Goal: Navigation & Orientation: Find specific page/section

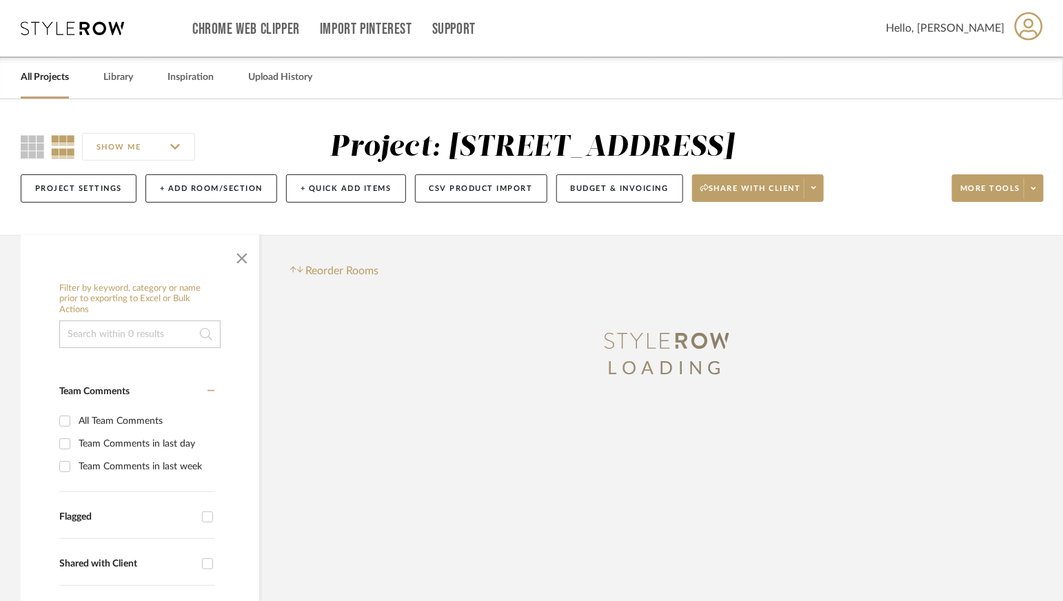
click at [39, 76] on link "All Projects" at bounding box center [45, 77] width 48 height 19
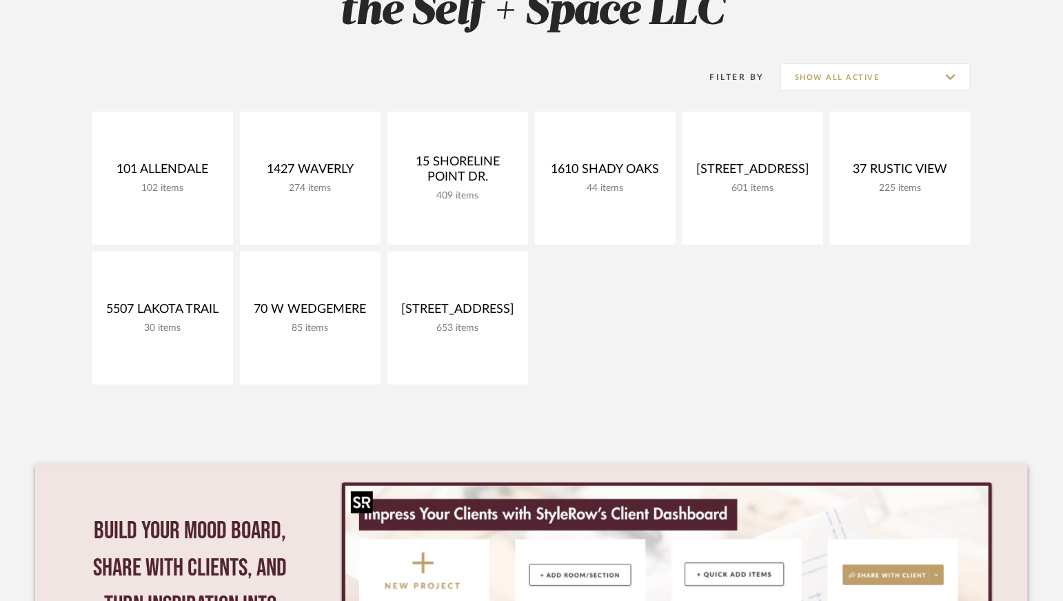
scroll to position [120, 0]
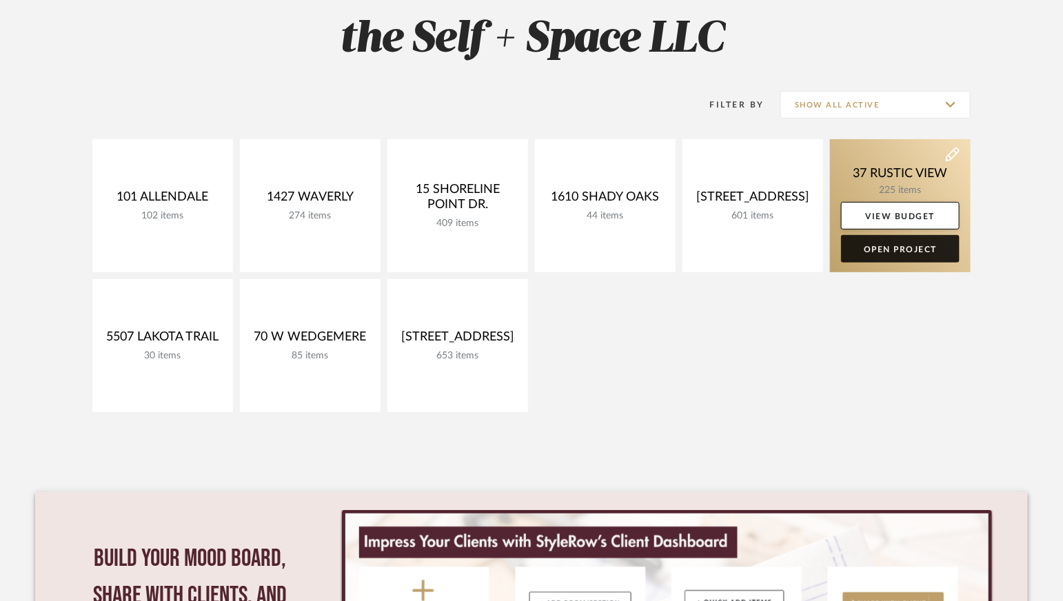
click at [915, 252] on link "Open Project" at bounding box center [900, 249] width 119 height 28
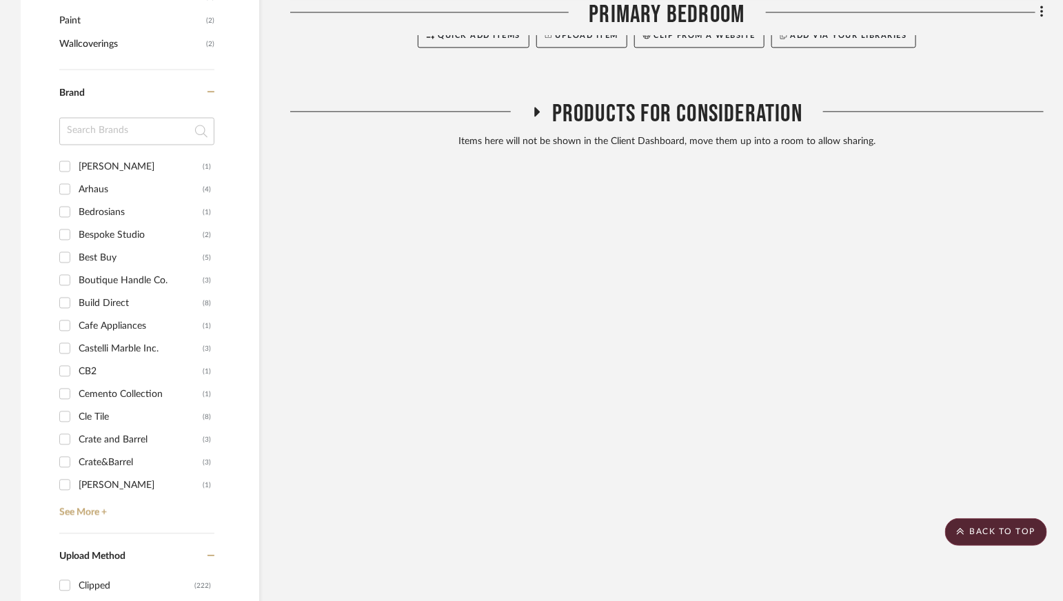
scroll to position [1069, 0]
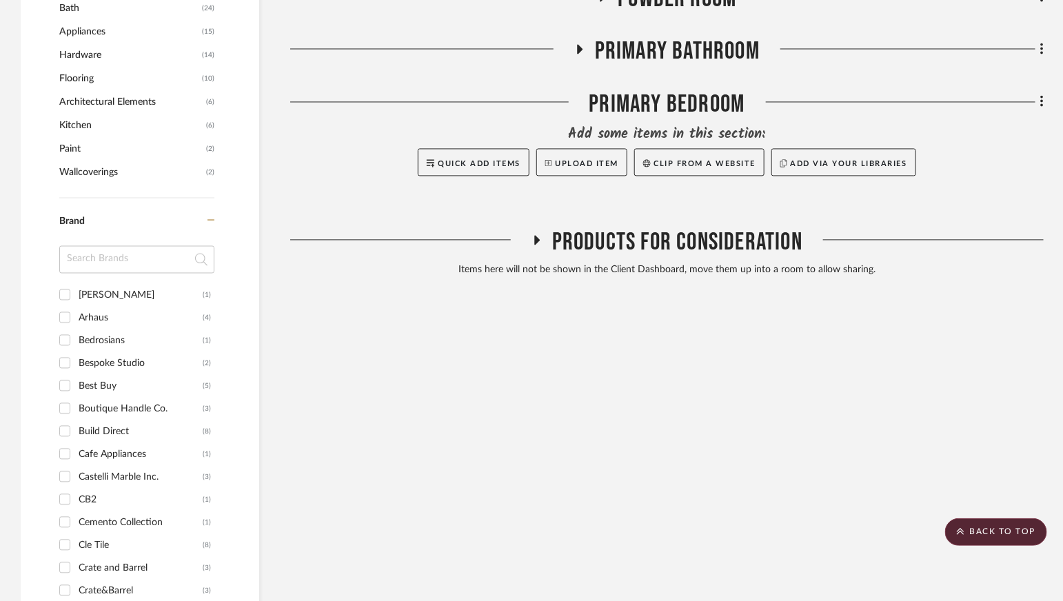
click at [631, 250] on span "Products For Consideration" at bounding box center [677, 243] width 250 height 30
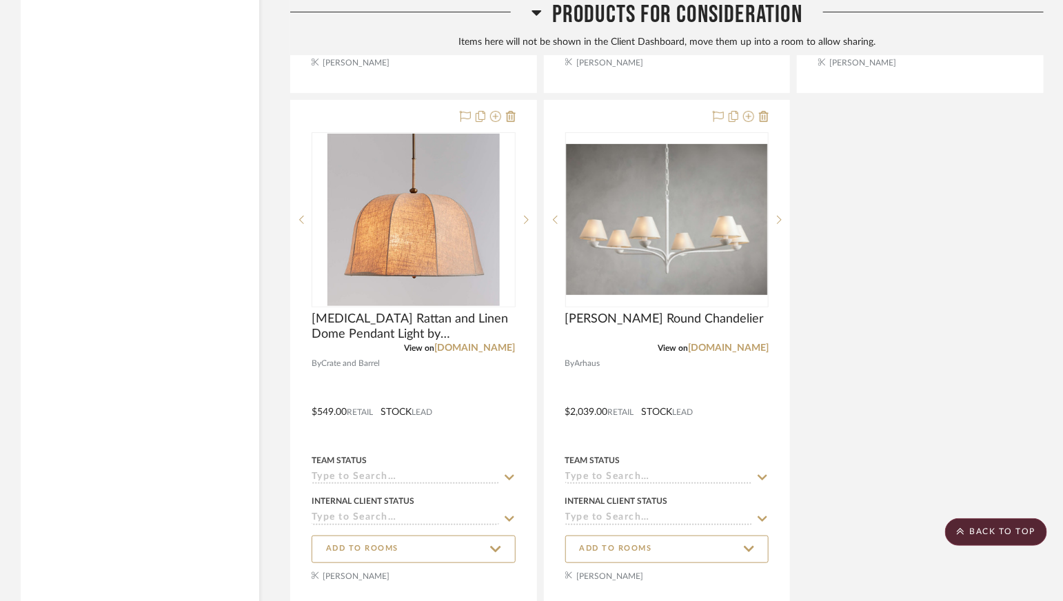
scroll to position [2381, 0]
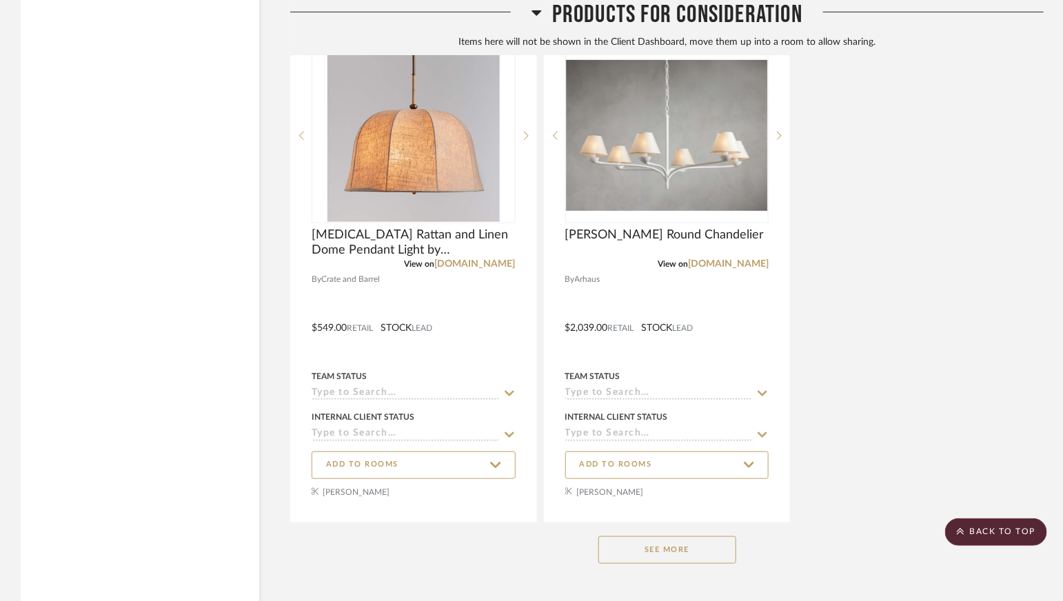
click at [634, 541] on button "See More" at bounding box center [668, 551] width 138 height 28
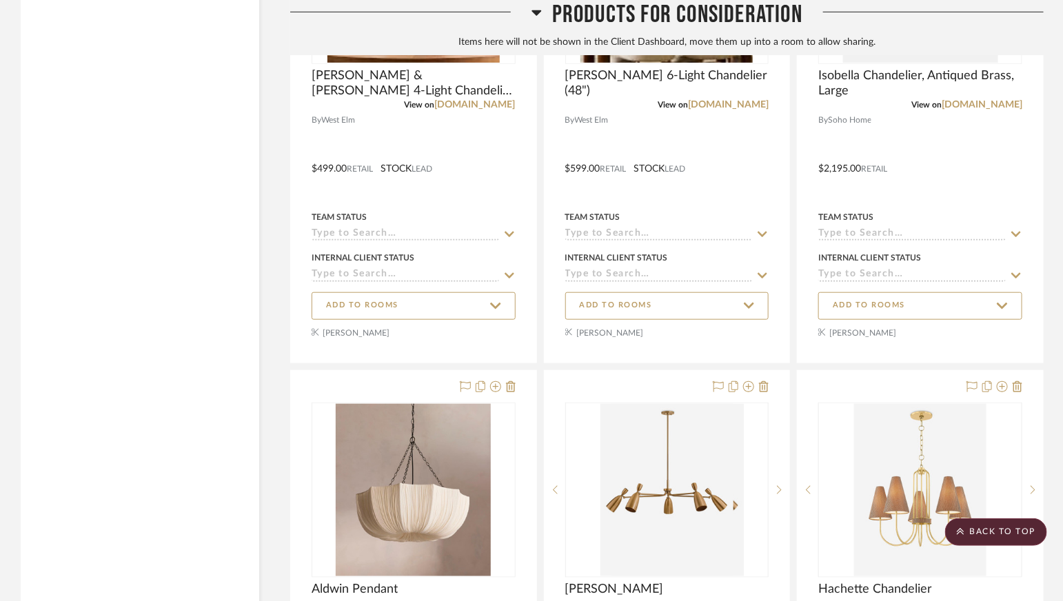
scroll to position [4611, 0]
